Goal: Task Accomplishment & Management: Manage account settings

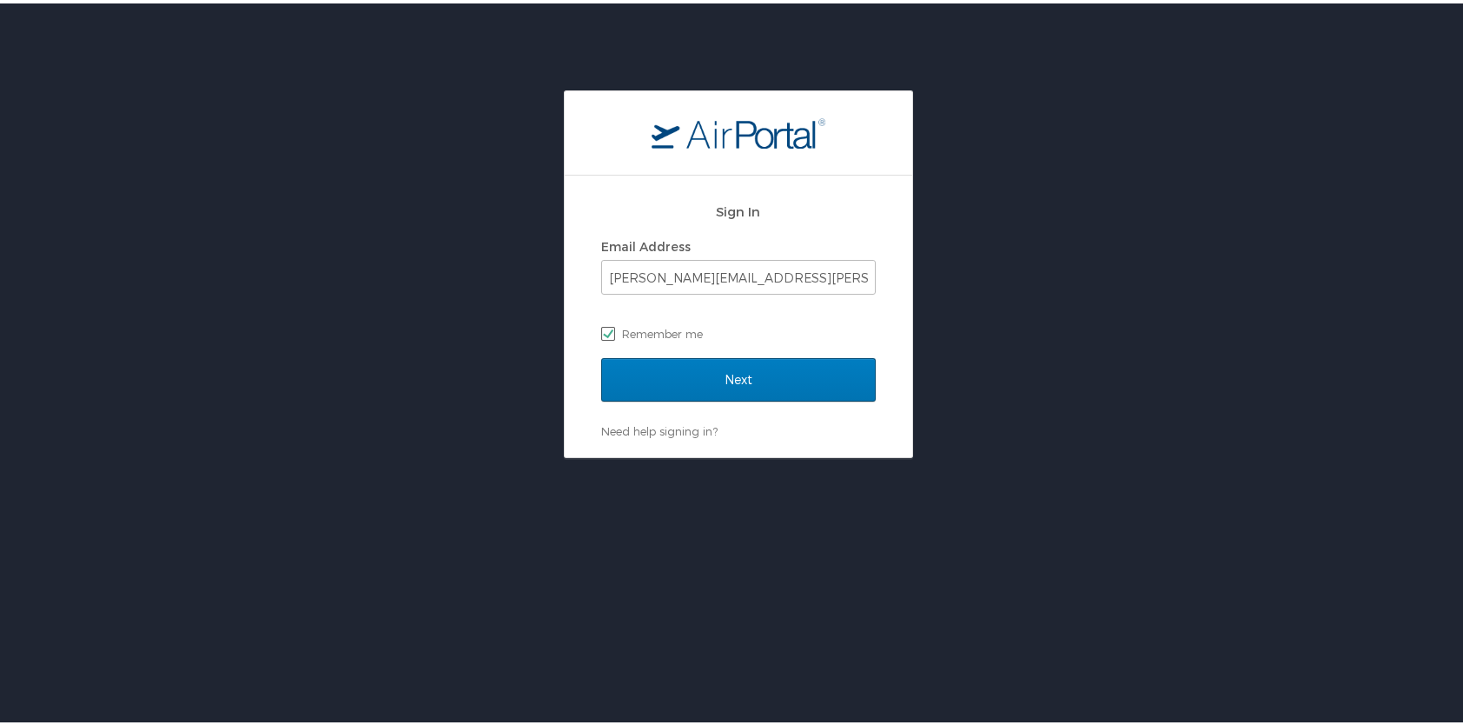
click at [679, 328] on label "Remember me" at bounding box center [738, 330] width 275 height 26
click at [613, 328] on input "Remember me" at bounding box center [606, 328] width 11 height 11
click at [752, 321] on label "Remember me" at bounding box center [738, 330] width 275 height 26
click at [613, 323] on input "Remember me" at bounding box center [606, 328] width 11 height 11
click at [739, 322] on label "Remember me" at bounding box center [738, 330] width 275 height 26
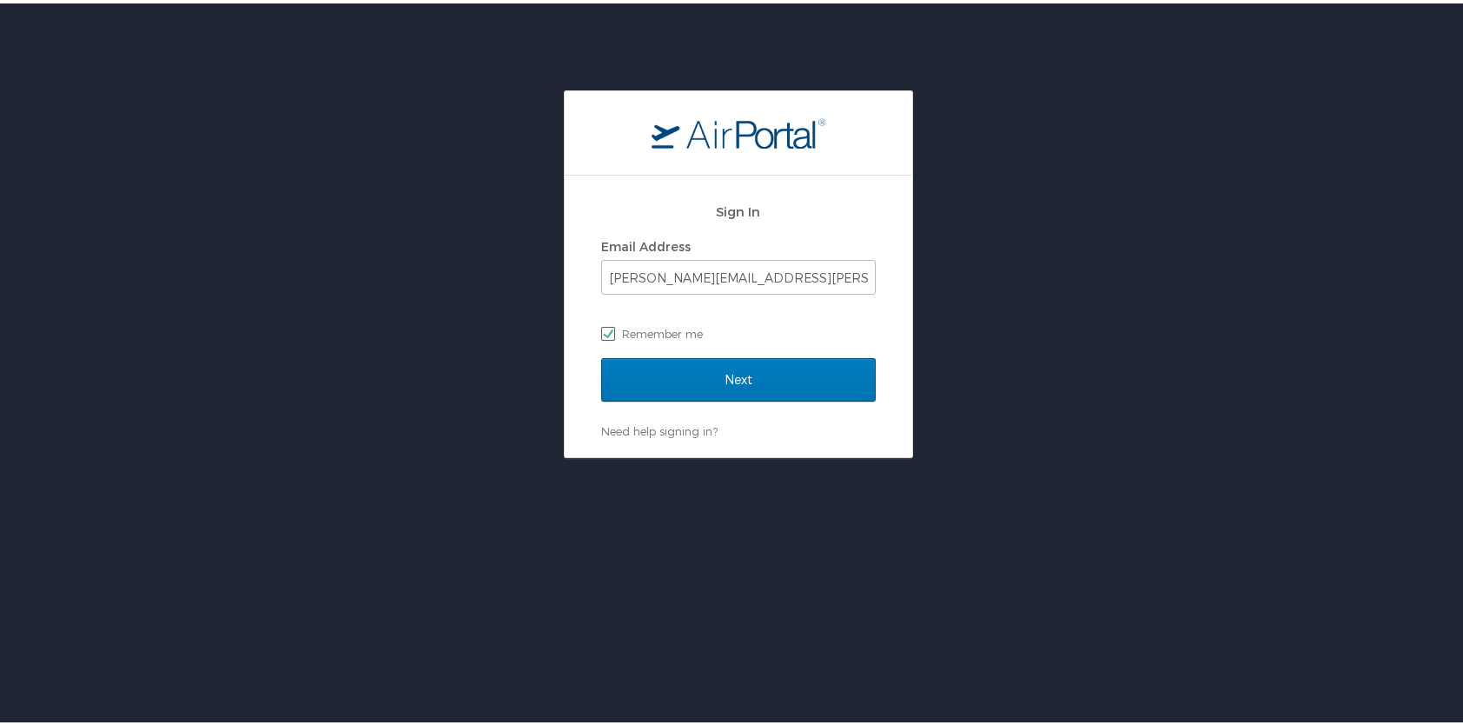
click at [613, 323] on input "Remember me" at bounding box center [606, 328] width 11 height 11
click at [583, 328] on div "Sign In Email Address MYLA.OUBRE@LDI.LA.GOV Remember me Next Need help signing …" at bounding box center [739, 313] width 348 height 282
click at [606, 334] on label "Remember me" at bounding box center [738, 330] width 275 height 26
click at [606, 334] on input "Remember me" at bounding box center [606, 328] width 11 height 11
checkbox input "true"
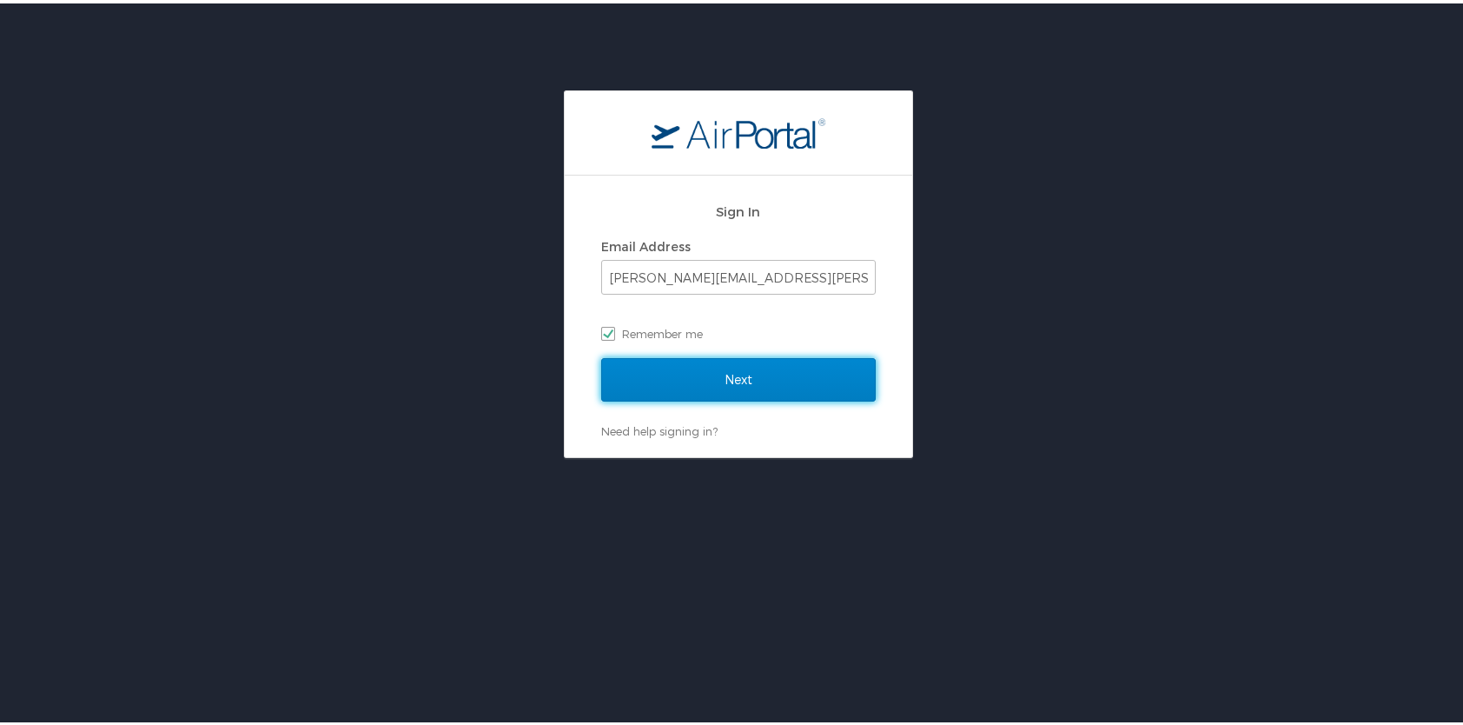
click at [695, 380] on input "Next" at bounding box center [738, 375] width 275 height 43
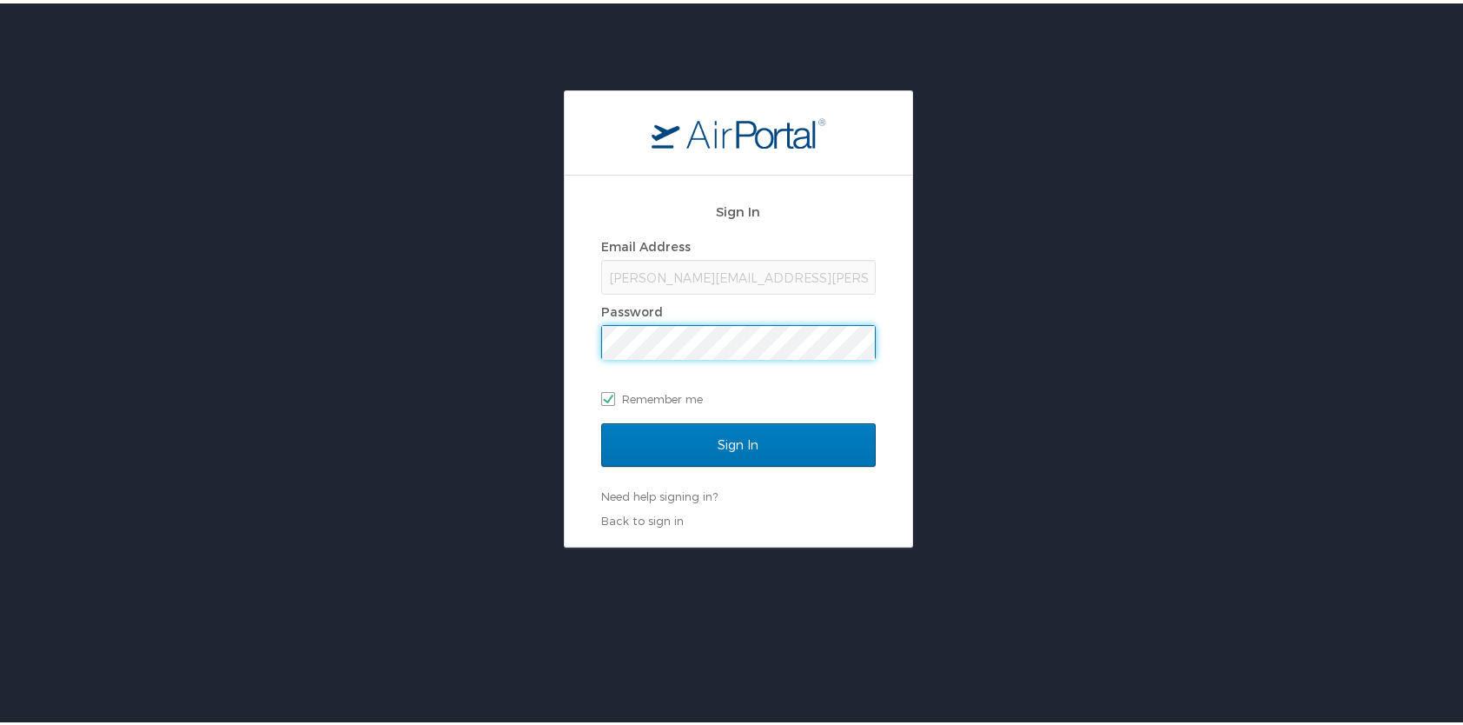
click at [601, 420] on input "Sign In" at bounding box center [738, 441] width 275 height 43
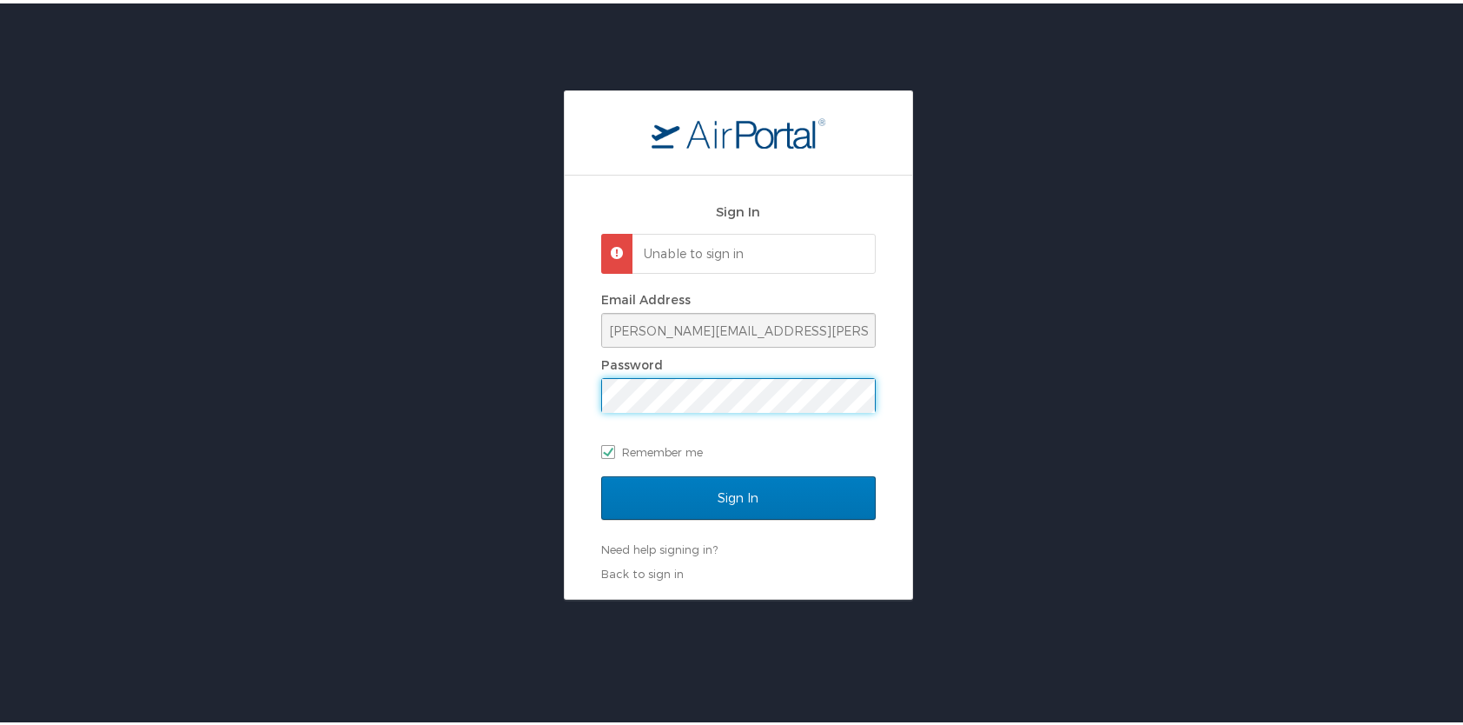
click at [443, 341] on div "Sign In Unable to sign in Email Address MYLA.OUBRE@LDI.LA.GOV Password Remember…" at bounding box center [738, 341] width 1476 height 509
click at [601, 473] on input "Sign In" at bounding box center [738, 494] width 275 height 43
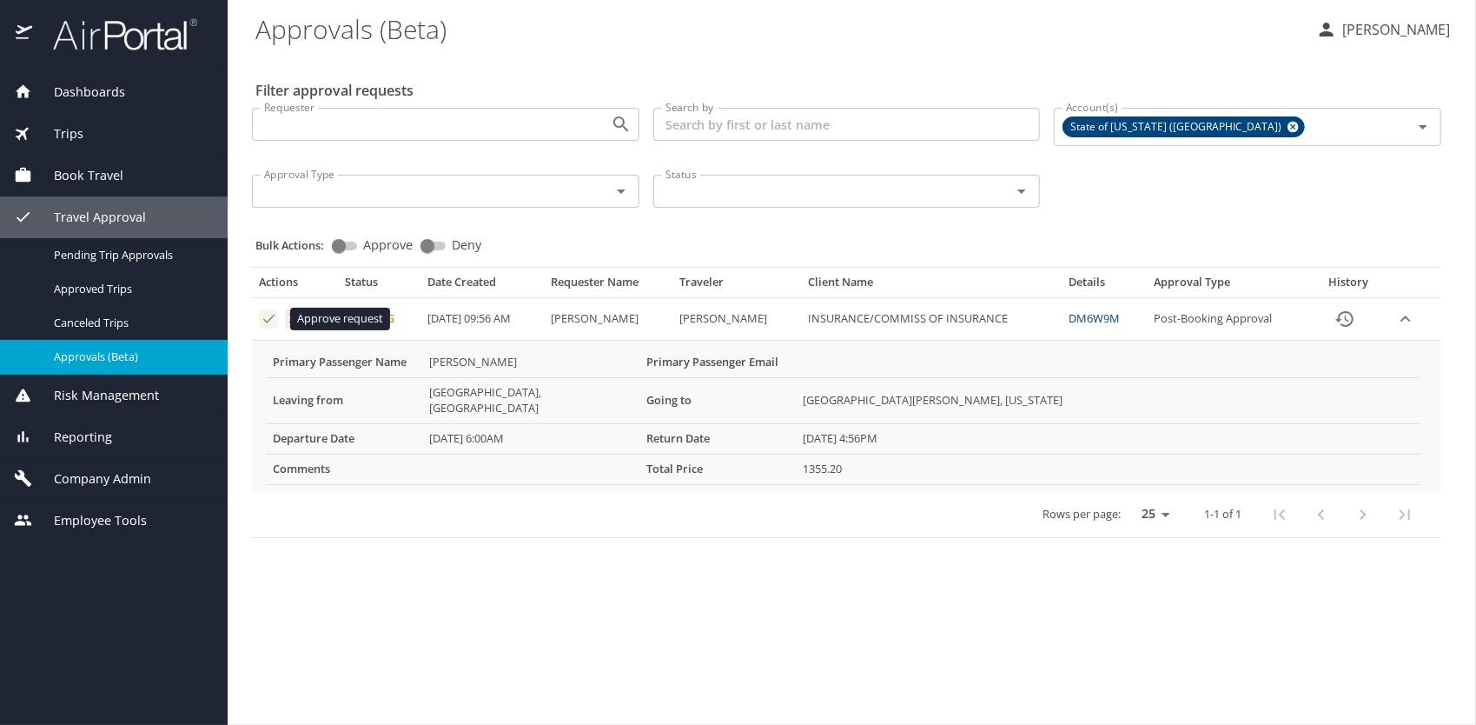
click at [268, 320] on icon "Approval table" at bounding box center [268, 319] width 11 height 9
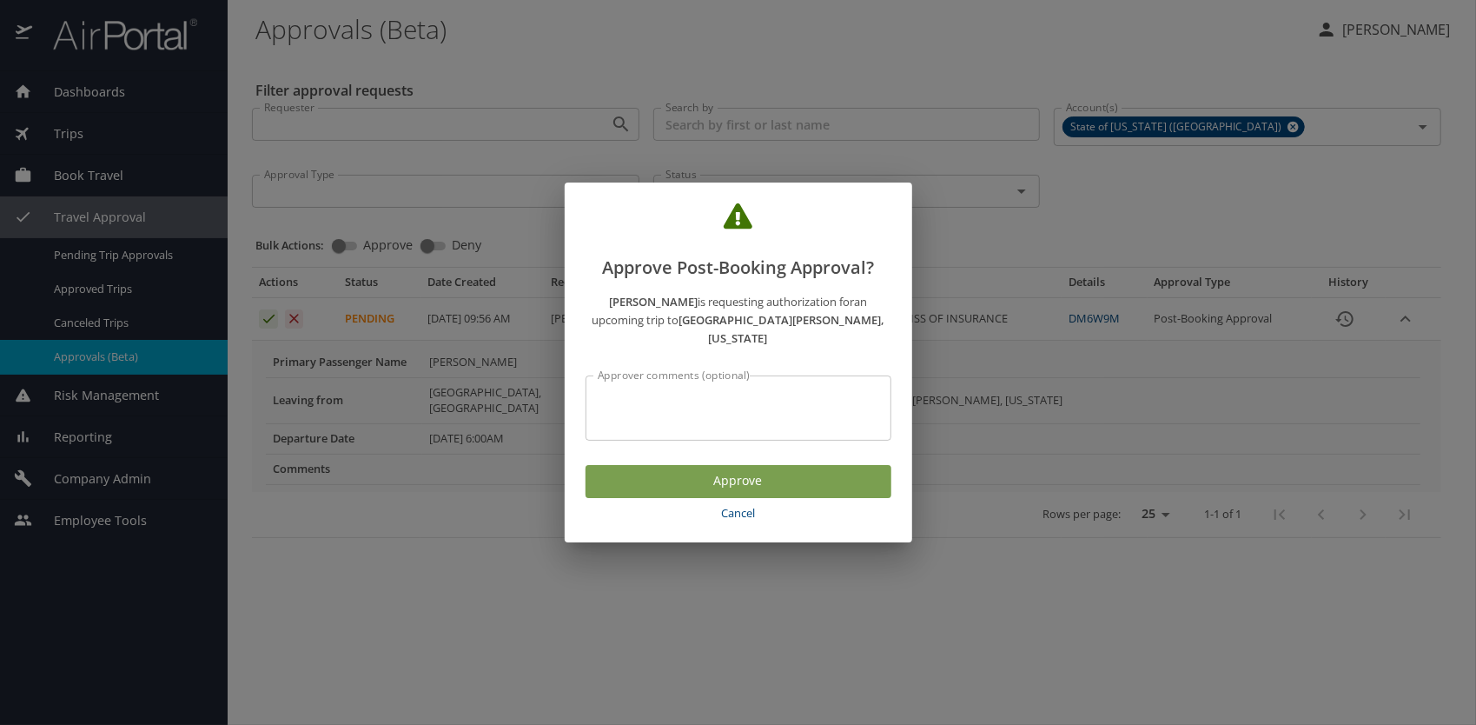
click at [805, 470] on span "Approve" at bounding box center [738, 481] width 278 height 22
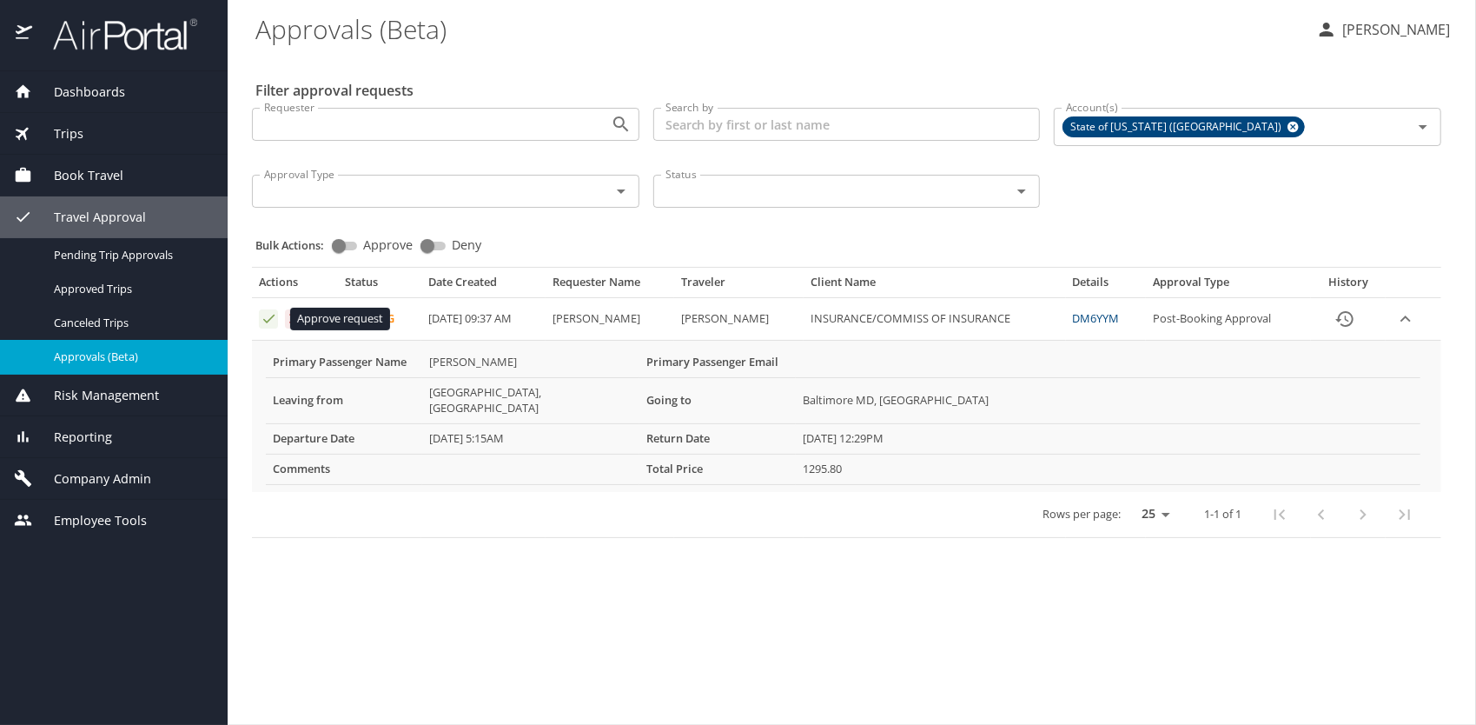
click at [269, 314] on icon "Approval table" at bounding box center [269, 318] width 17 height 17
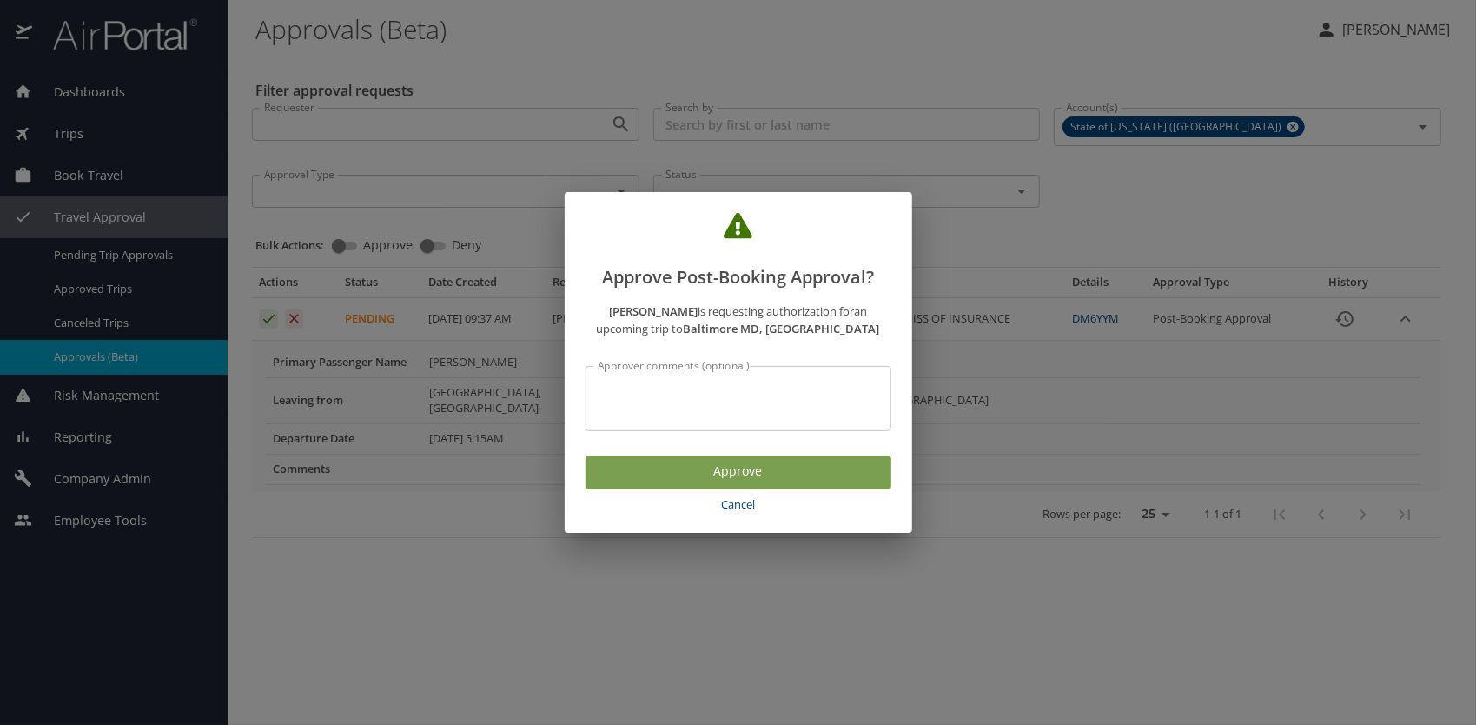
click at [818, 476] on span "Approve" at bounding box center [738, 471] width 278 height 22
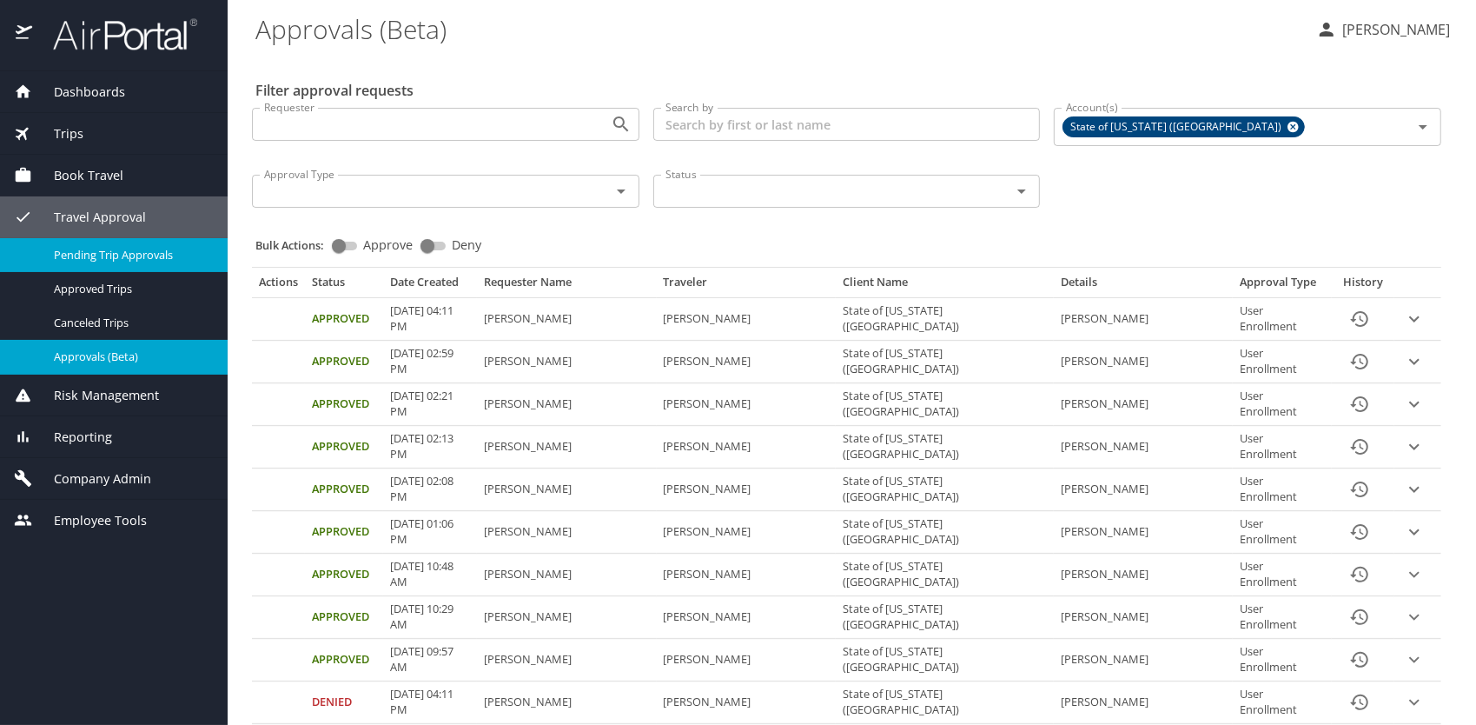
click at [111, 249] on span "Pending Trip Approvals" at bounding box center [130, 255] width 153 height 17
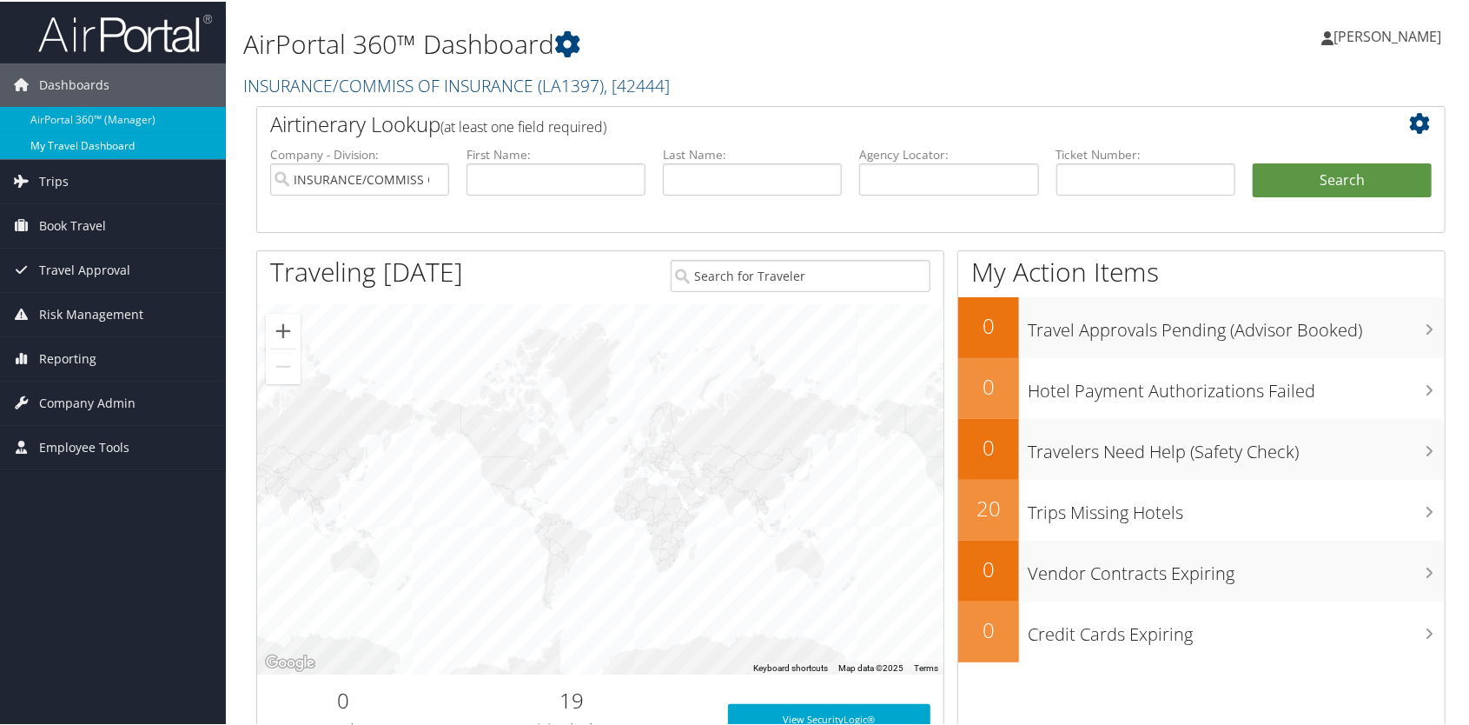
click at [94, 145] on link "My Travel Dashboard" at bounding box center [113, 144] width 226 height 26
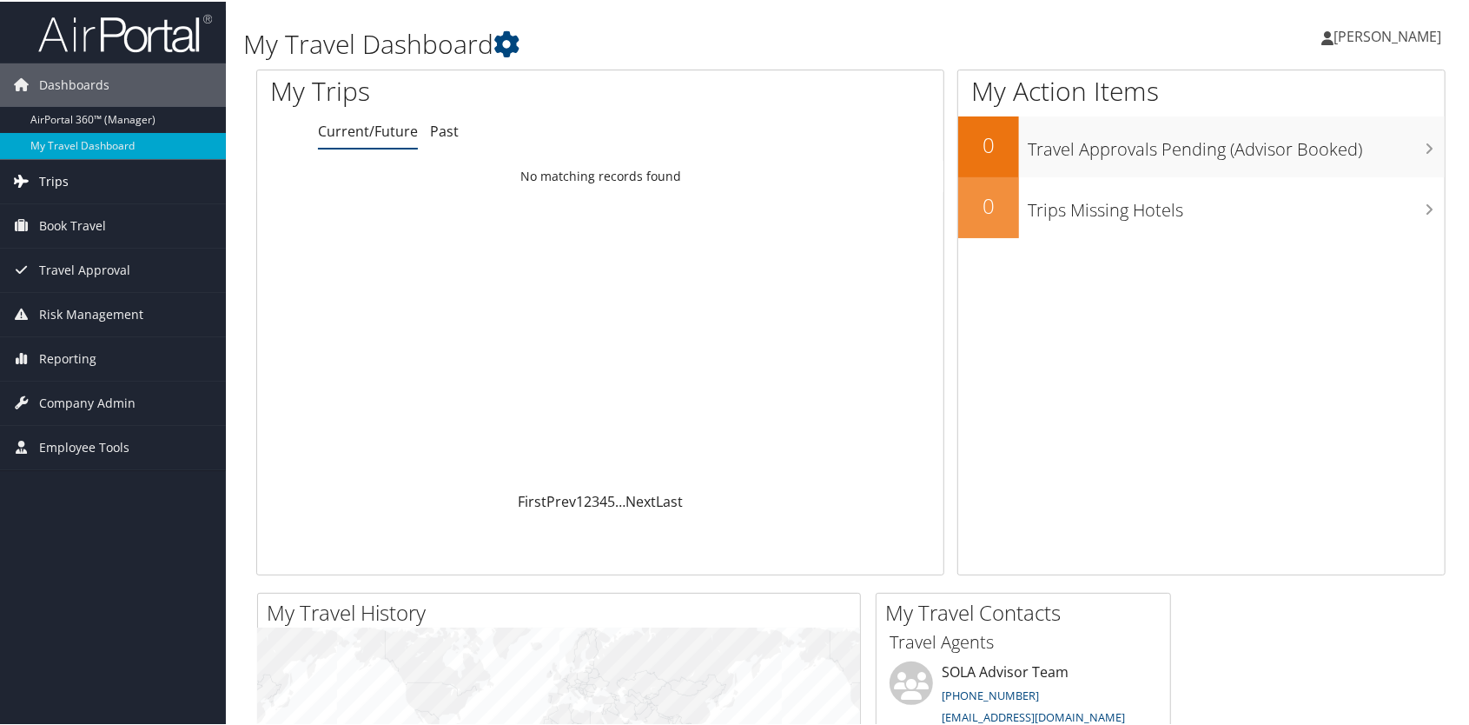
click at [51, 176] on span "Trips" at bounding box center [54, 179] width 30 height 43
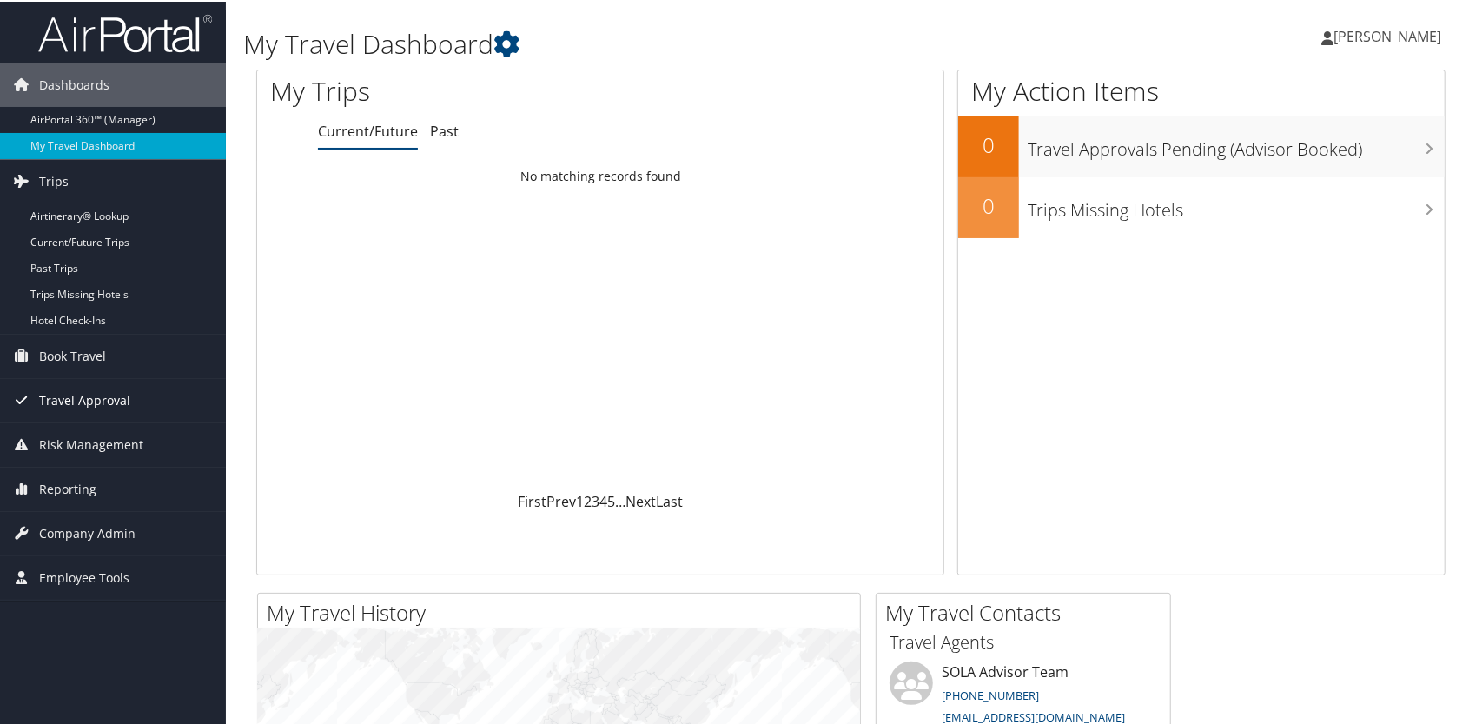
click at [97, 401] on span "Travel Approval" at bounding box center [84, 398] width 91 height 43
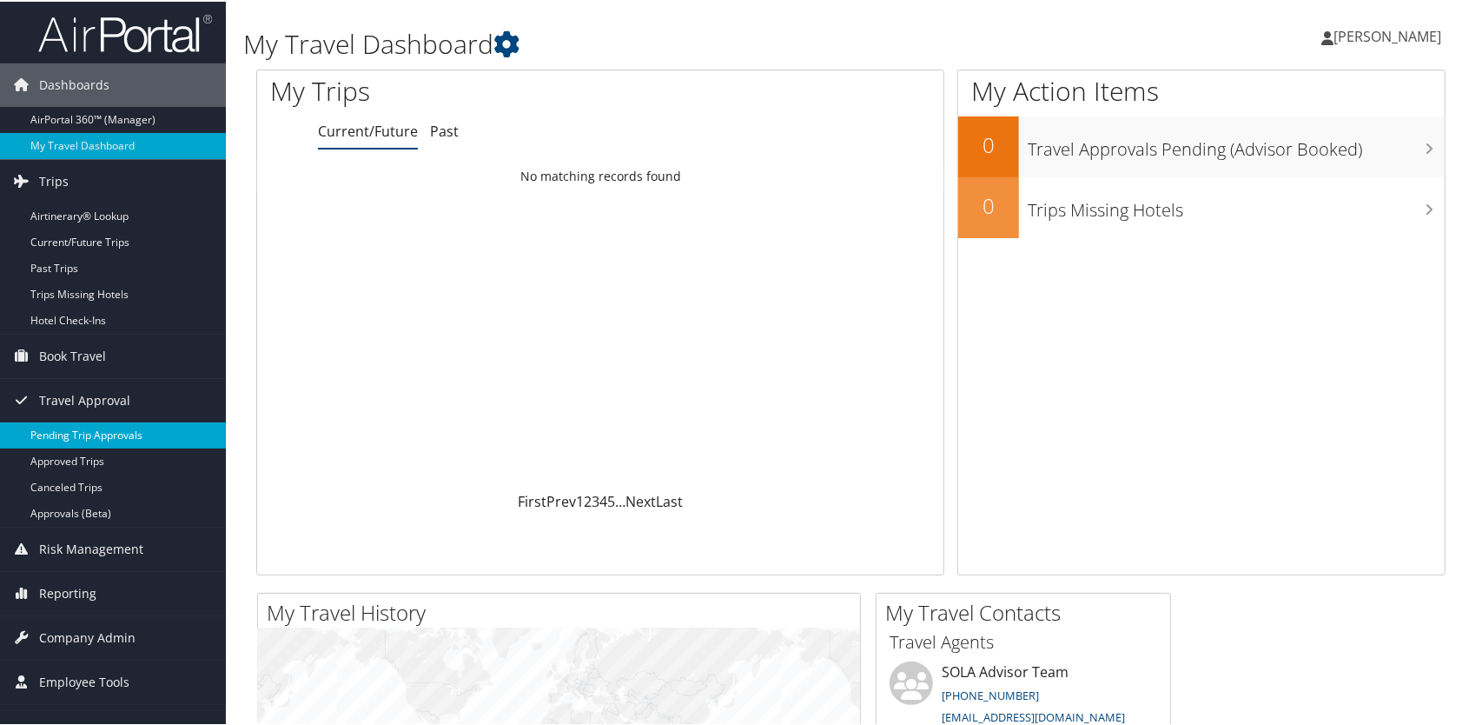
click at [101, 429] on link "Pending Trip Approvals" at bounding box center [113, 434] width 226 height 26
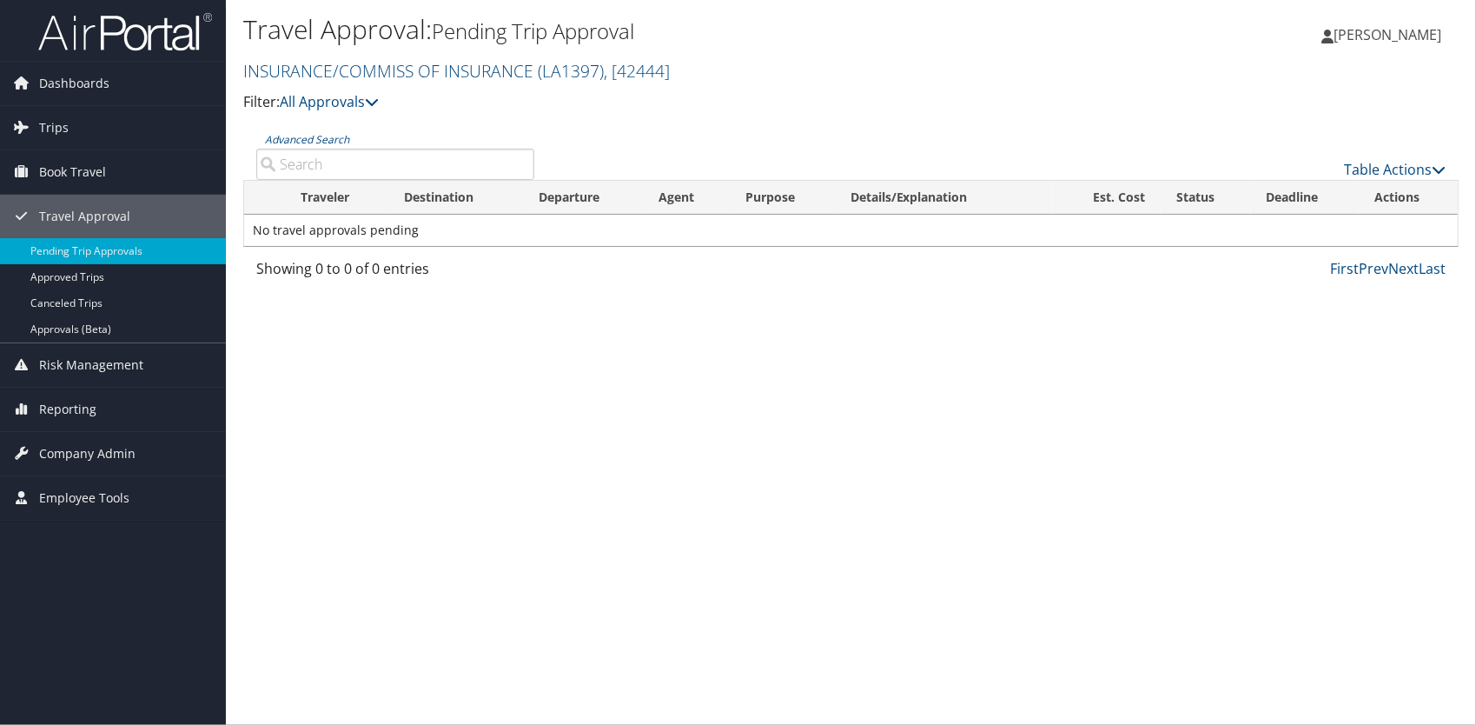
click at [1369, 35] on span "[PERSON_NAME]" at bounding box center [1388, 34] width 108 height 19
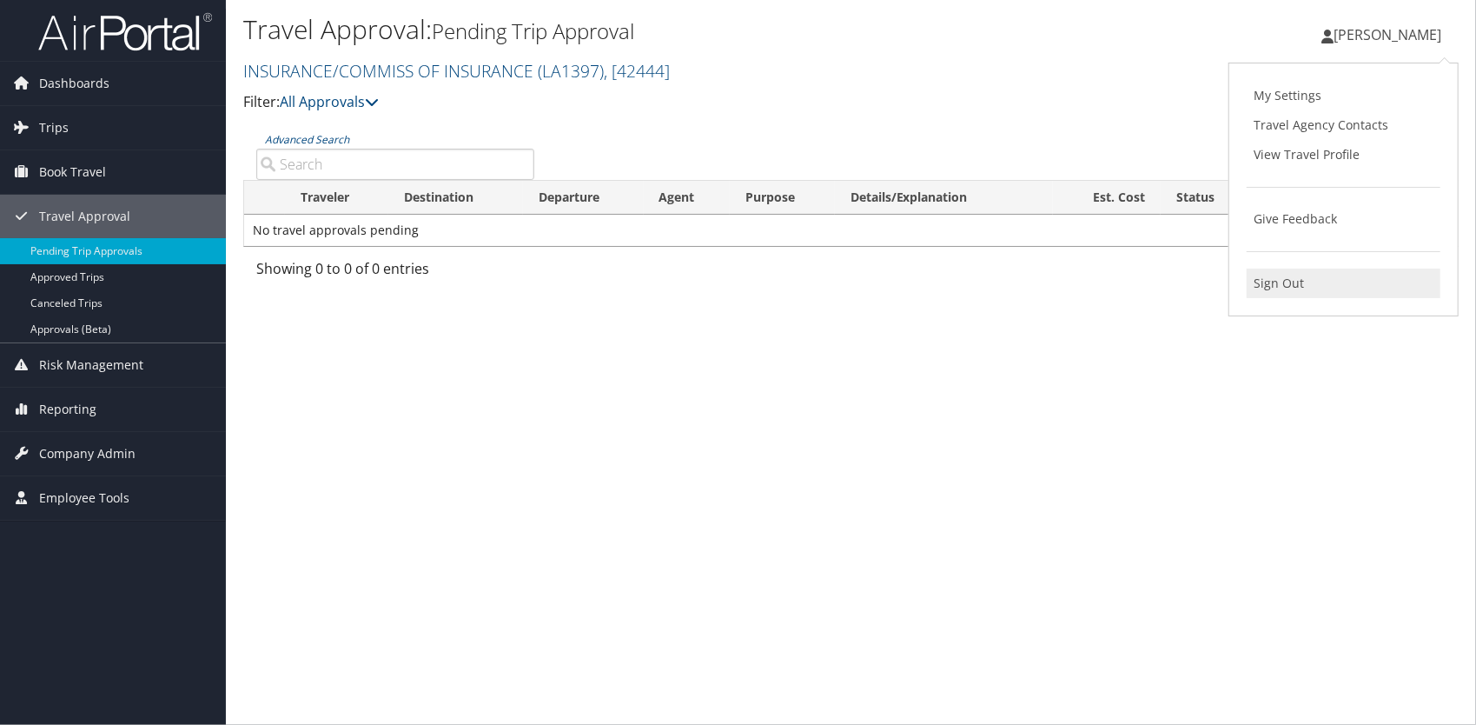
click at [1288, 287] on link "Sign Out" at bounding box center [1344, 283] width 194 height 30
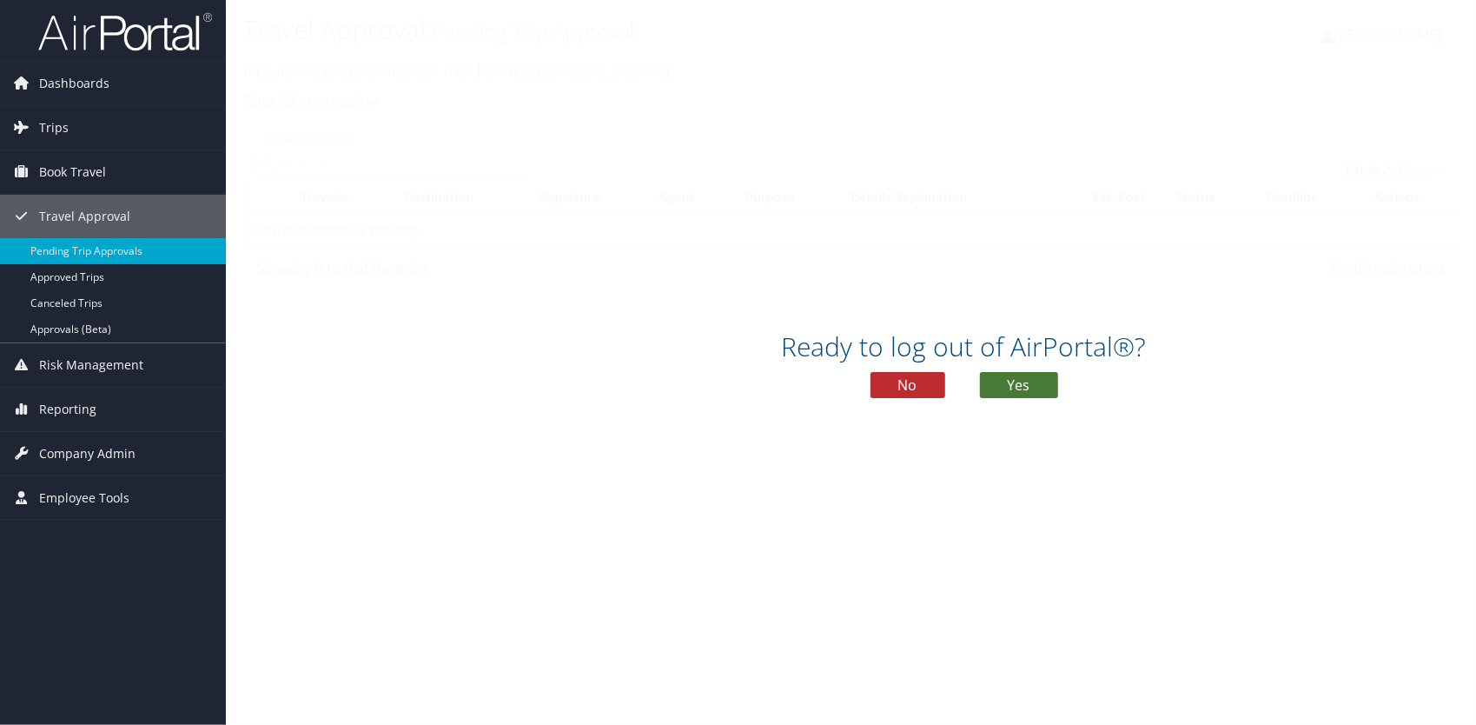
click at [1036, 389] on button "Yes" at bounding box center [1019, 385] width 78 height 26
